Goal: Task Accomplishment & Management: Manage account settings

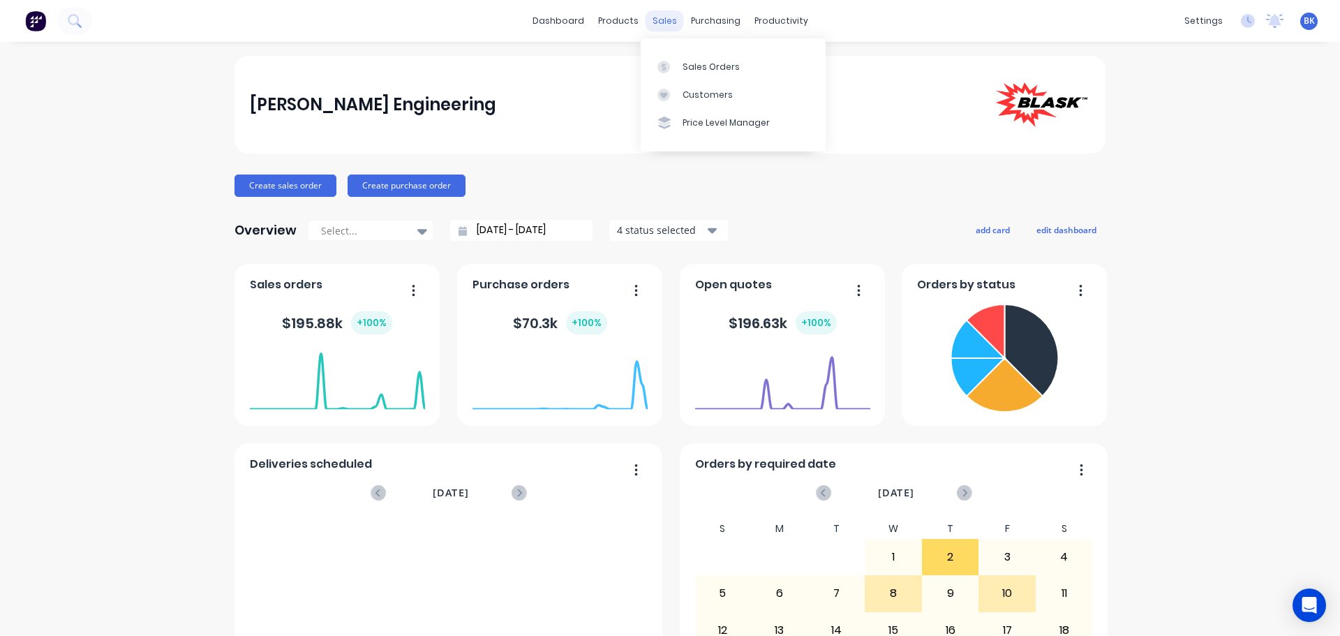
click at [648, 16] on div "sales" at bounding box center [664, 20] width 38 height 21
click at [693, 64] on div "Sales Orders" at bounding box center [710, 67] width 57 height 13
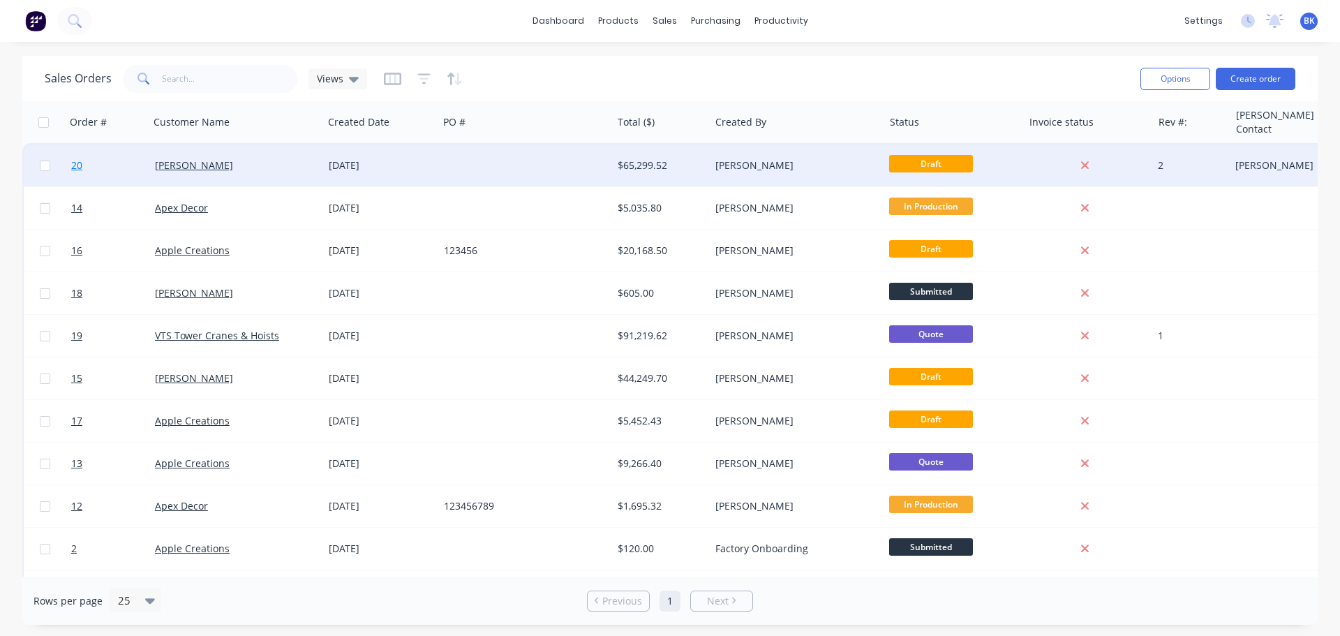
click at [75, 166] on span "20" at bounding box center [76, 165] width 11 height 14
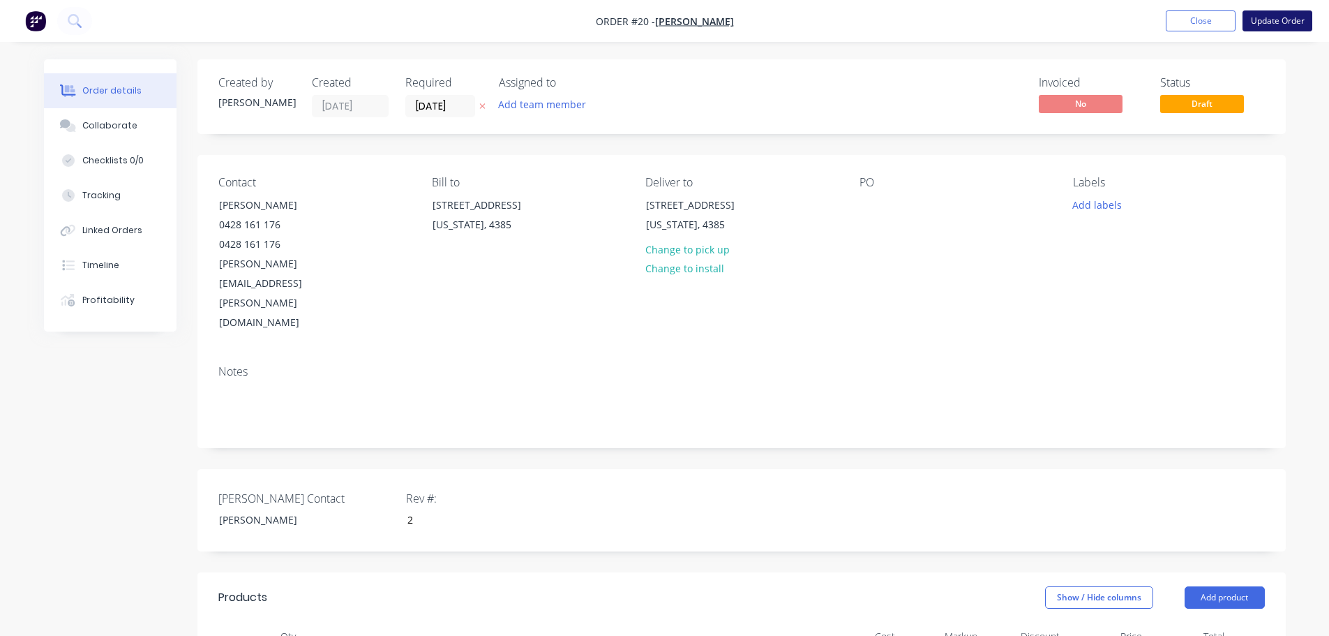
click at [1269, 24] on button "Update Order" at bounding box center [1278, 20] width 70 height 21
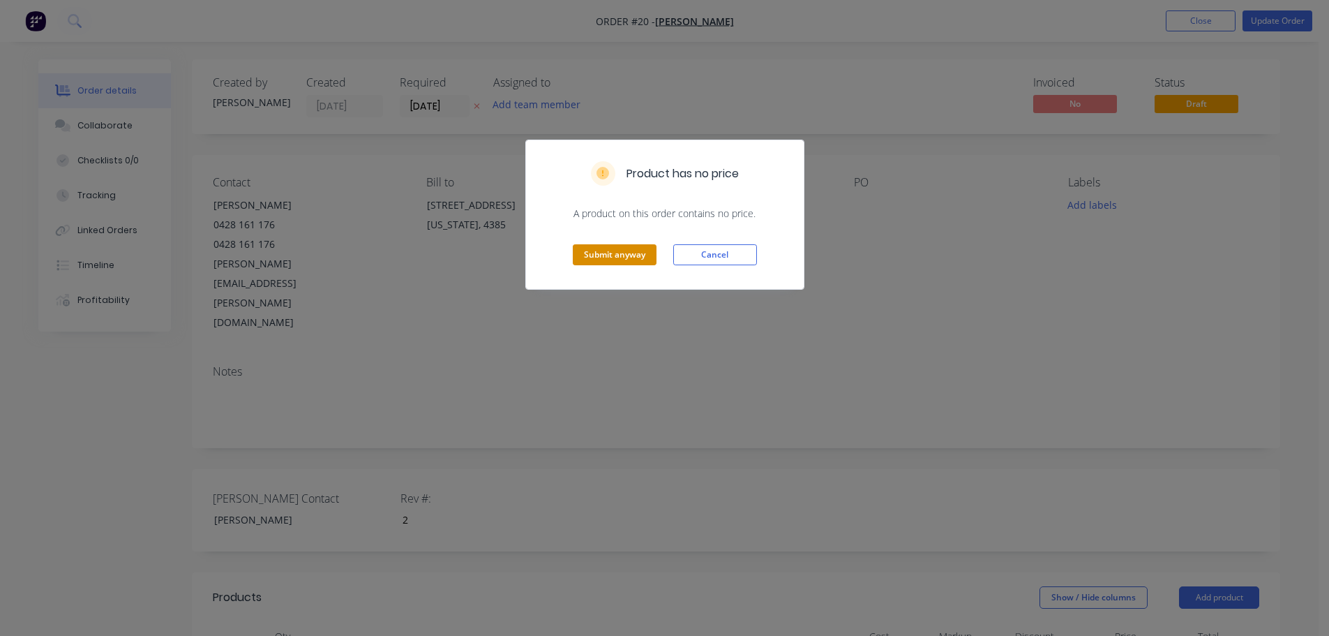
click at [618, 253] on button "Submit anyway" at bounding box center [615, 254] width 84 height 21
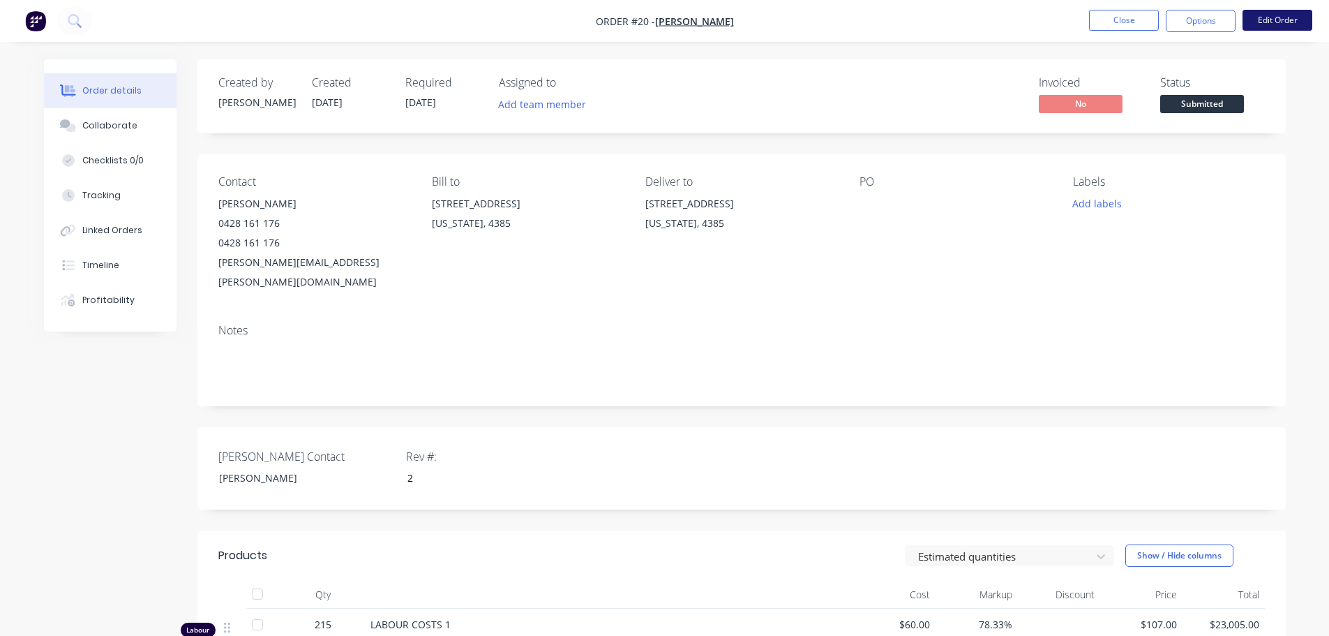
click at [1263, 21] on button "Edit Order" at bounding box center [1278, 20] width 70 height 21
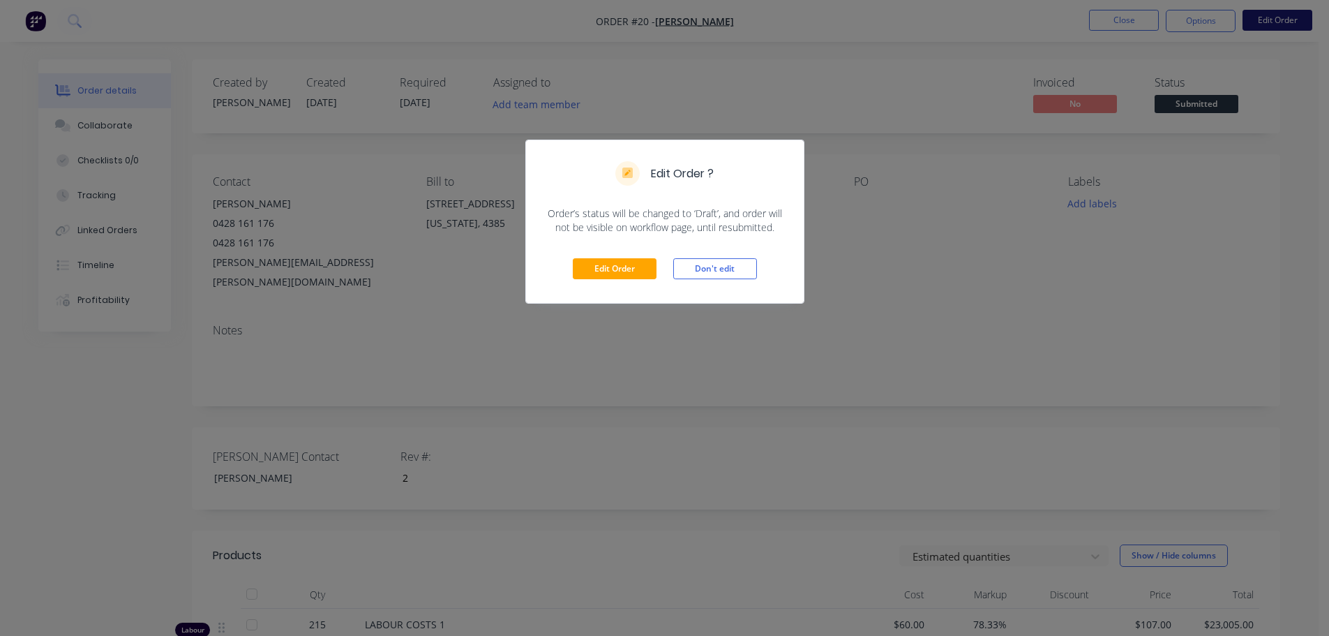
click at [1263, 21] on div "Edit Order ? Order’s status will be changed to ‘Draft’, and order will not be v…" at bounding box center [664, 318] width 1329 height 636
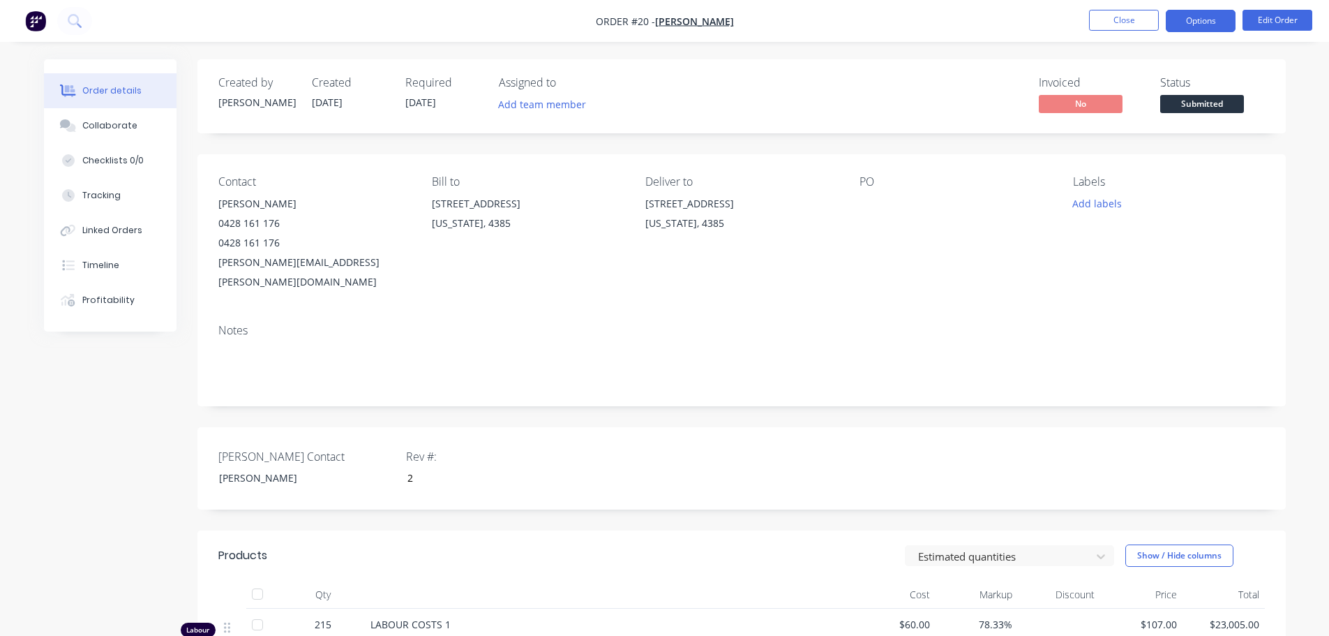
click at [1186, 24] on button "Options" at bounding box center [1201, 21] width 70 height 22
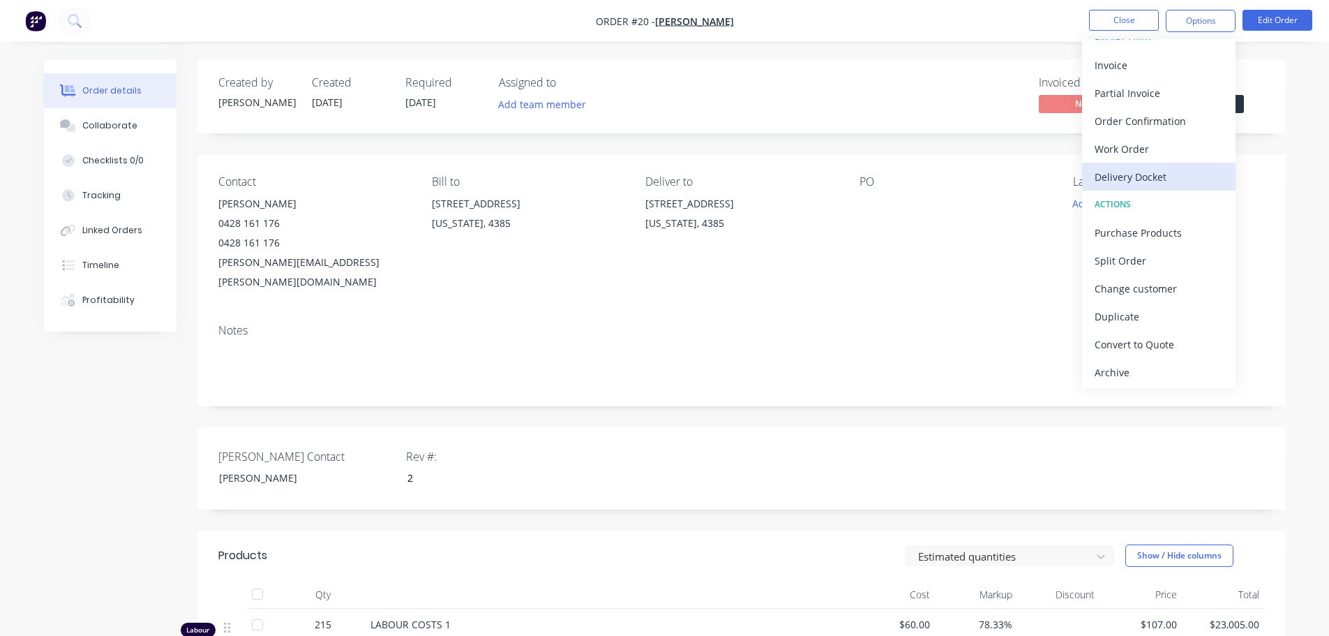
scroll to position [21, 0]
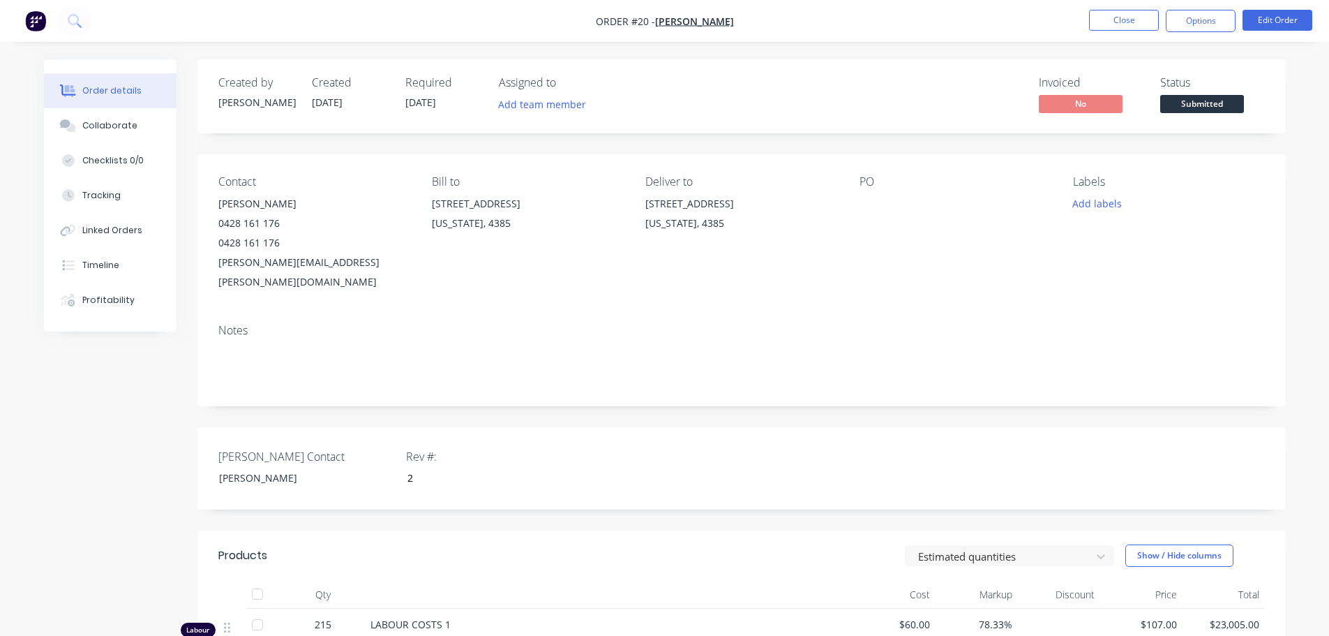
click at [1006, 253] on div "PO" at bounding box center [955, 233] width 191 height 117
click at [1200, 25] on button "Options" at bounding box center [1201, 21] width 70 height 22
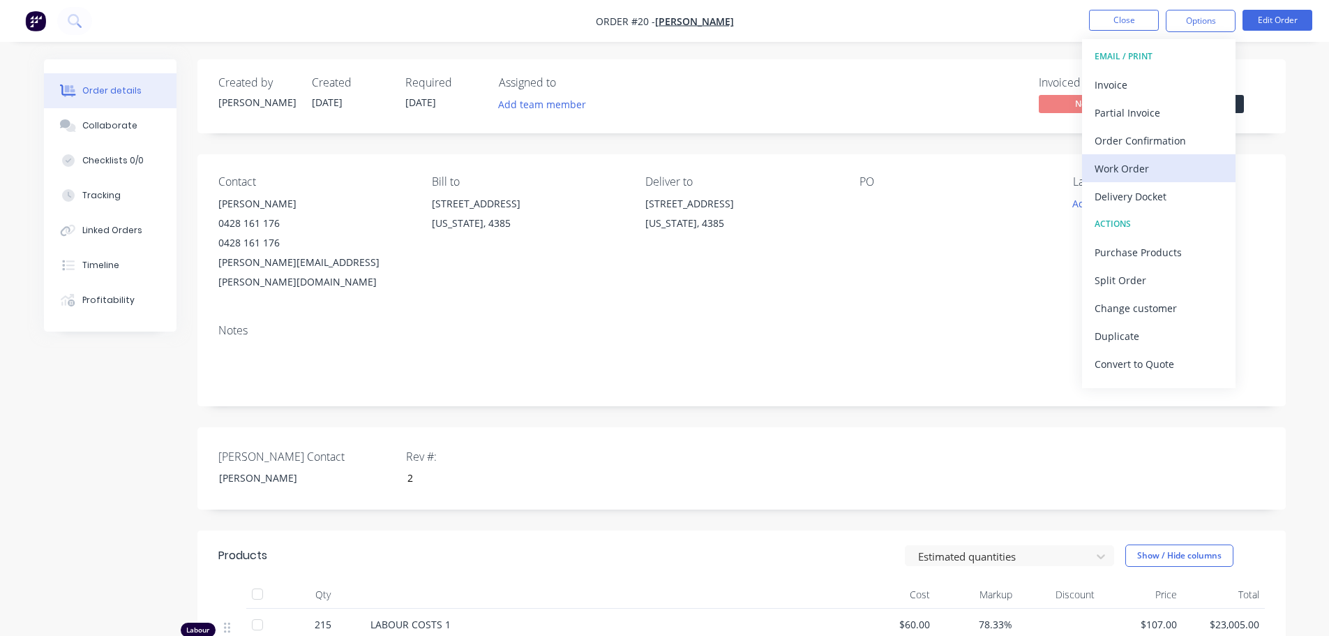
click at [1136, 172] on div "Work Order" at bounding box center [1159, 168] width 128 height 20
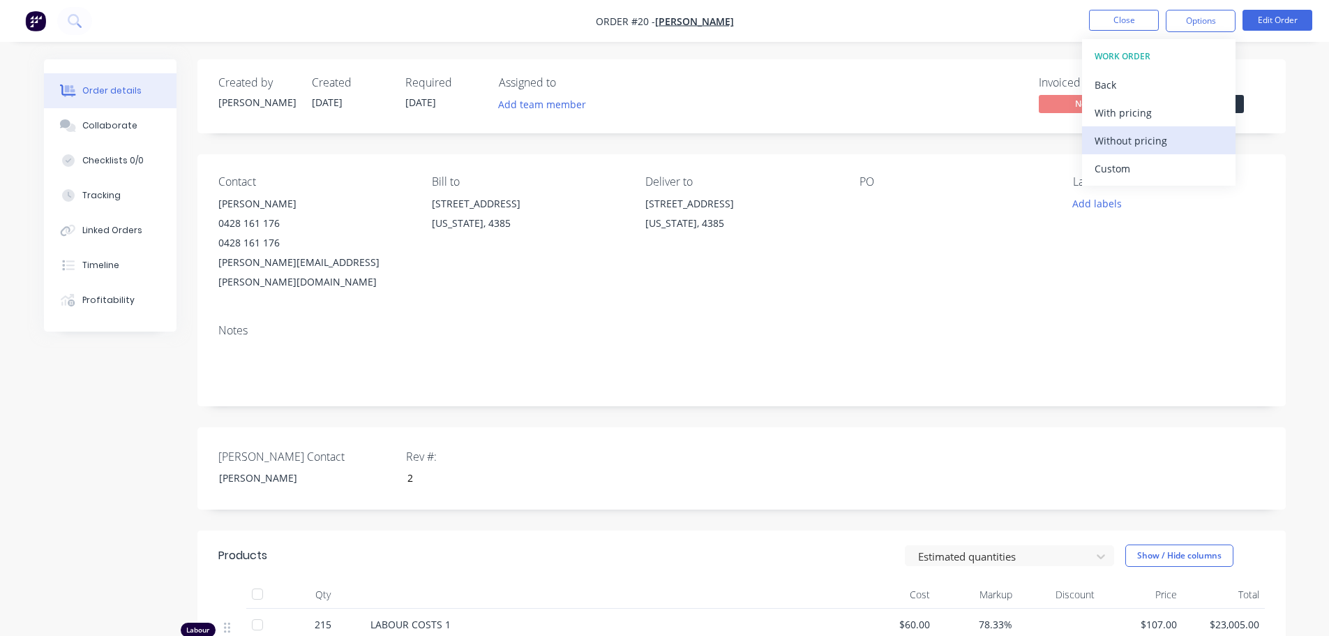
click at [1123, 137] on div "Without pricing" at bounding box center [1159, 140] width 128 height 20
